Goal: Transaction & Acquisition: Book appointment/travel/reservation

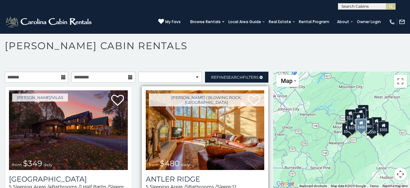
click at [168, 130] on img at bounding box center [205, 130] width 119 height 80
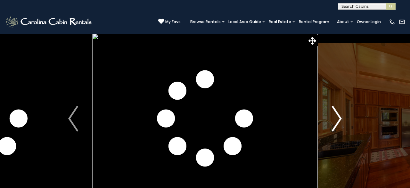
drag, startPoint x: 0, startPoint y: 0, endPoint x: 344, endPoint y: 118, distance: 363.5
click at [344, 118] on button "Next" at bounding box center [337, 118] width 38 height 170
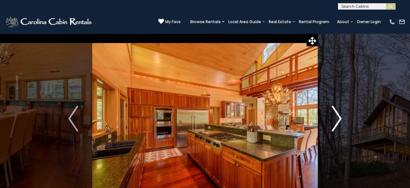
click at [344, 119] on button "Next" at bounding box center [337, 118] width 38 height 170
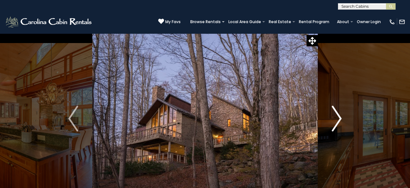
click at [344, 119] on button "Next" at bounding box center [337, 118] width 38 height 170
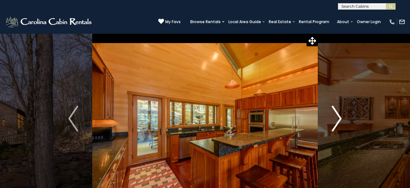
click at [344, 119] on button "Next" at bounding box center [337, 118] width 38 height 170
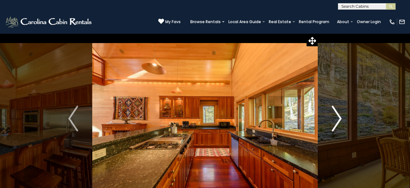
click at [344, 119] on button "Next" at bounding box center [337, 118] width 38 height 170
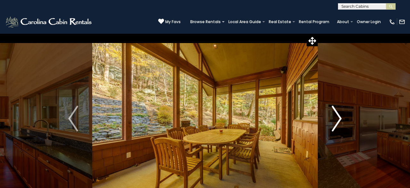
click at [344, 119] on button "Next" at bounding box center [337, 118] width 38 height 170
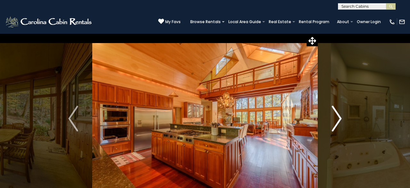
click at [337, 117] on img "Next" at bounding box center [337, 118] width 10 height 26
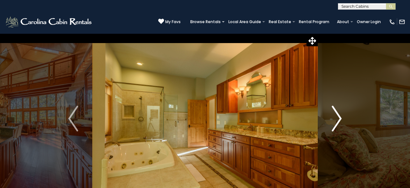
click at [337, 117] on img "Next" at bounding box center [337, 118] width 10 height 26
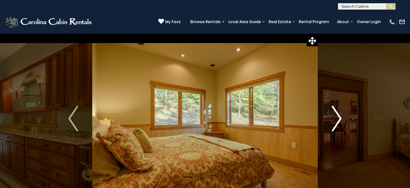
click at [337, 117] on img "Next" at bounding box center [337, 118] width 10 height 26
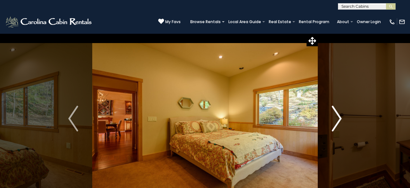
click at [337, 117] on img "Next" at bounding box center [337, 118] width 10 height 26
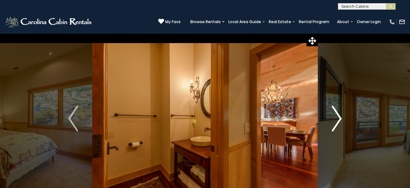
click at [337, 117] on img "Next" at bounding box center [337, 118] width 10 height 26
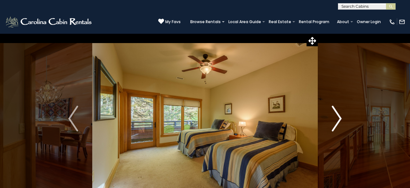
click at [337, 117] on img "Next" at bounding box center [337, 118] width 10 height 26
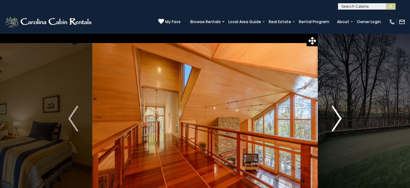
click at [337, 117] on img "Next" at bounding box center [337, 118] width 10 height 26
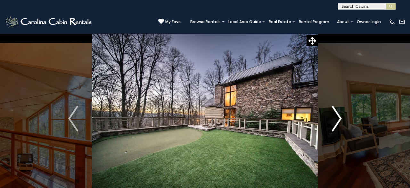
click at [337, 117] on img "Next" at bounding box center [337, 118] width 10 height 26
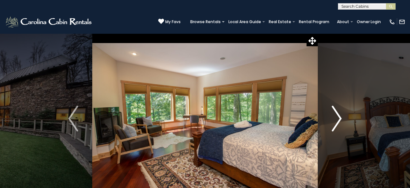
click at [337, 117] on img "Next" at bounding box center [337, 118] width 10 height 26
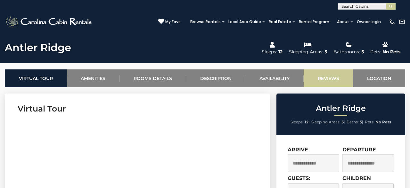
scroll to position [220, 0]
